Goal: Transaction & Acquisition: Book appointment/travel/reservation

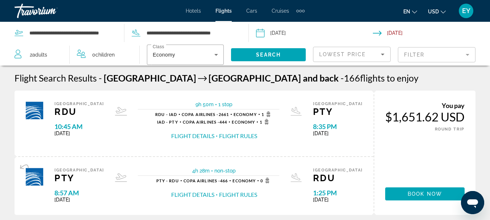
click at [22, 9] on div "Travorium" at bounding box center [50, 10] width 72 height 19
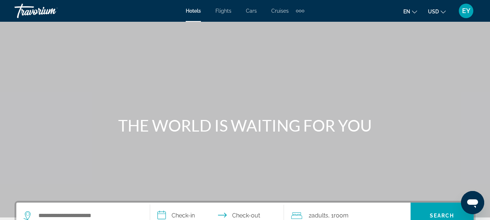
click at [230, 8] on span "Flights" at bounding box center [223, 11] width 16 height 6
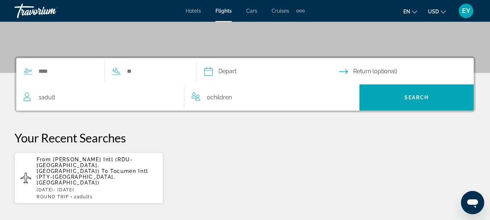
scroll to position [145, 0]
click at [48, 96] on span "Adult" at bounding box center [48, 96] width 14 height 7
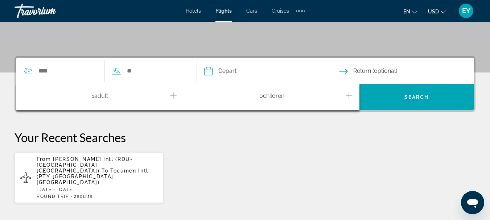
scroll to position [177, 0]
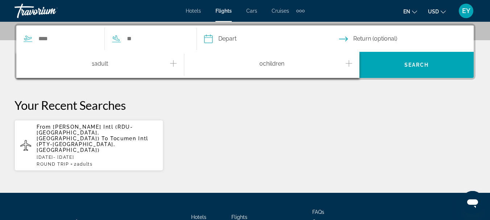
click at [172, 63] on icon "Increment adults" at bounding box center [173, 63] width 7 height 7
click at [49, 38] on input "Search widget" at bounding box center [67, 38] width 59 height 11
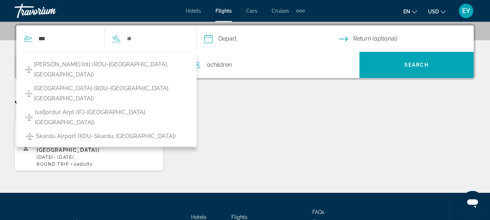
drag, startPoint x: 100, startPoint y: 63, endPoint x: 107, endPoint y: 65, distance: 7.6
click at [100, 63] on span "[PERSON_NAME] Intl (RDU-[GEOGRAPHIC_DATA], [GEOGRAPHIC_DATA])" at bounding box center [110, 69] width 153 height 20
type input "**********"
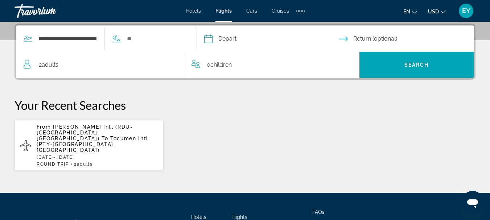
click at [255, 38] on input "Depart date" at bounding box center [271, 40] width 138 height 28
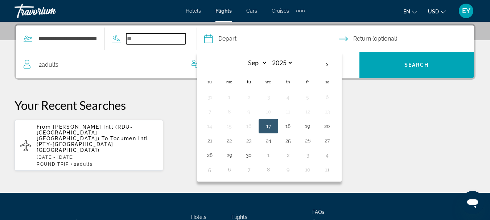
click at [174, 36] on input "Search widget" at bounding box center [155, 38] width 59 height 11
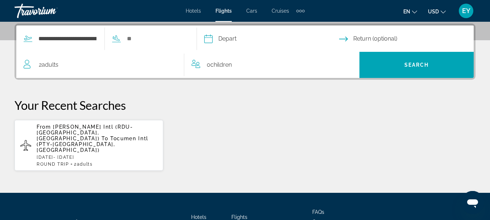
click at [235, 37] on input "Depart date" at bounding box center [271, 40] width 138 height 28
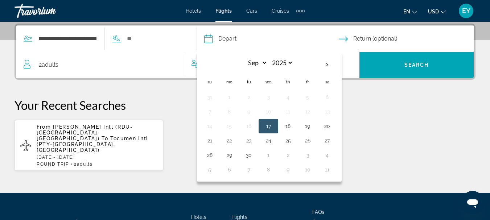
drag, startPoint x: 125, startPoint y: 41, endPoint x: 133, endPoint y: 40, distance: 8.3
click at [128, 40] on div "Search widget" at bounding box center [145, 38] width 81 height 11
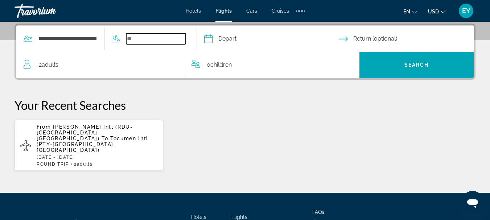
click at [136, 39] on input "Search widget" at bounding box center [155, 38] width 59 height 11
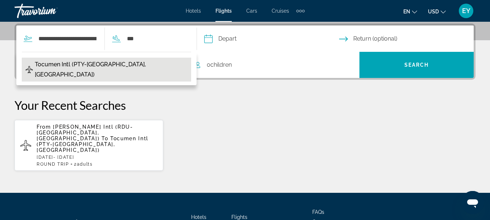
click at [114, 64] on span "Tocumen Intl (PTY-[GEOGRAPHIC_DATA], [GEOGRAPHIC_DATA])" at bounding box center [111, 69] width 153 height 20
type input "**********"
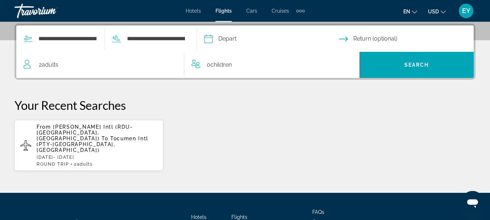
click at [248, 37] on input "Depart date" at bounding box center [271, 40] width 138 height 28
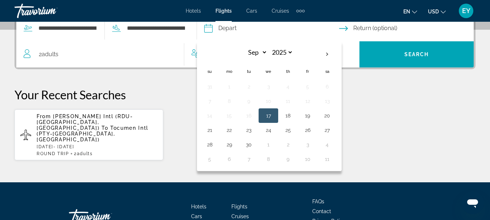
scroll to position [118, 0]
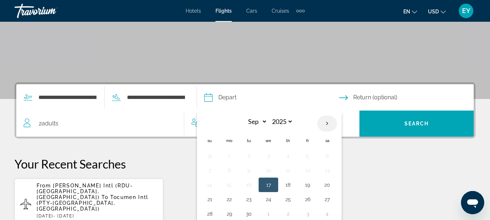
click at [337, 123] on th "Next month" at bounding box center [327, 124] width 20 height 16
select select "**"
click at [313, 184] on button "19" at bounding box center [307, 185] width 12 height 10
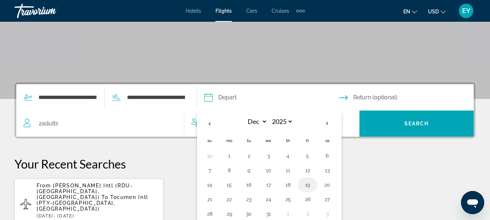
type input "**********"
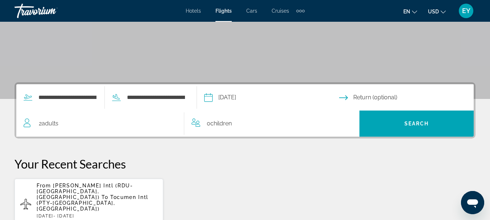
click at [362, 94] on input "Return date" at bounding box center [408, 98] width 138 height 28
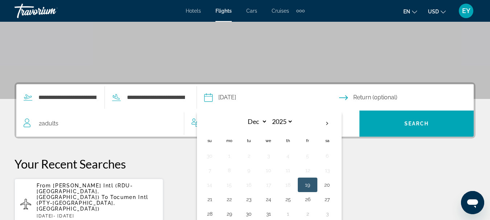
scroll to position [177, 0]
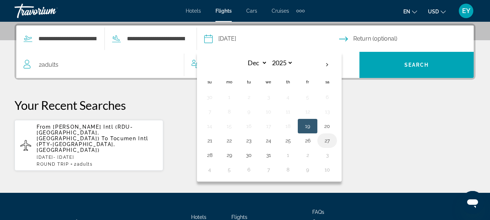
click at [333, 142] on button "27" at bounding box center [327, 141] width 12 height 10
type input "**********"
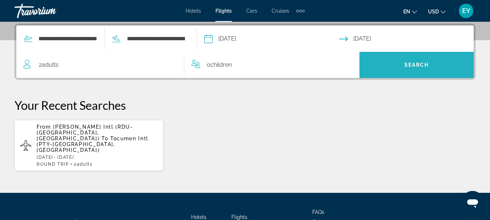
click at [399, 63] on span "Search widget" at bounding box center [416, 64] width 114 height 17
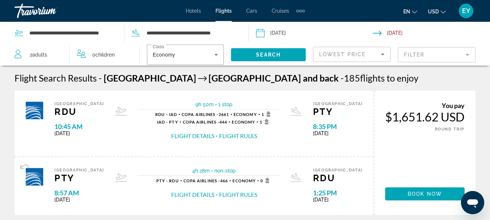
click at [29, 5] on div "Travorium" at bounding box center [50, 10] width 72 height 19
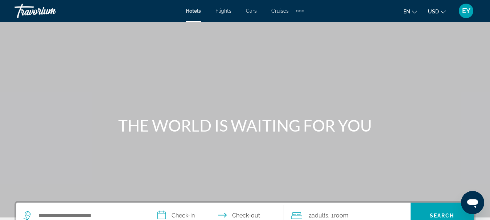
click at [22, 4] on div "Travorium" at bounding box center [50, 10] width 72 height 19
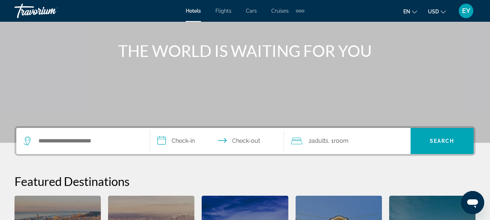
scroll to position [109, 0]
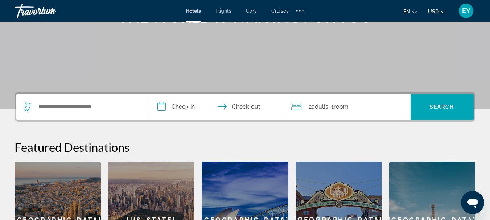
click at [225, 8] on span "Flights" at bounding box center [223, 11] width 16 height 6
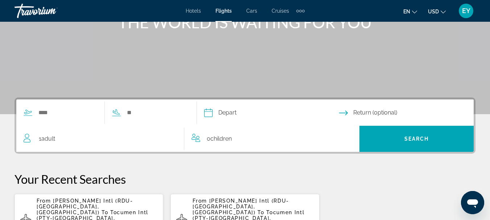
scroll to position [145, 0]
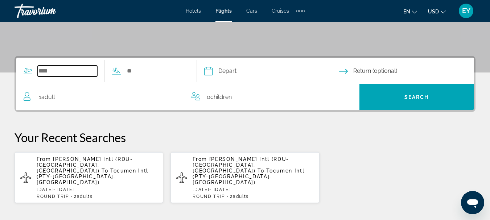
click at [49, 74] on input "Search widget" at bounding box center [67, 71] width 59 height 11
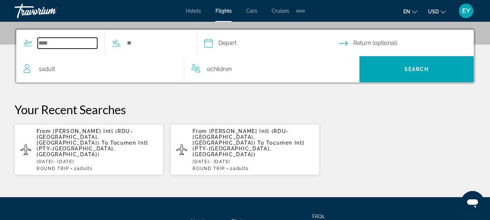
scroll to position [177, 0]
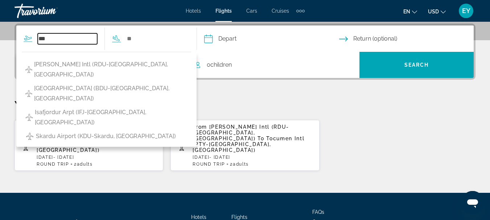
type input "***"
click at [357, 112] on p "Your Recent Searches" at bounding box center [244, 105] width 461 height 14
